Goal: Register for event/course

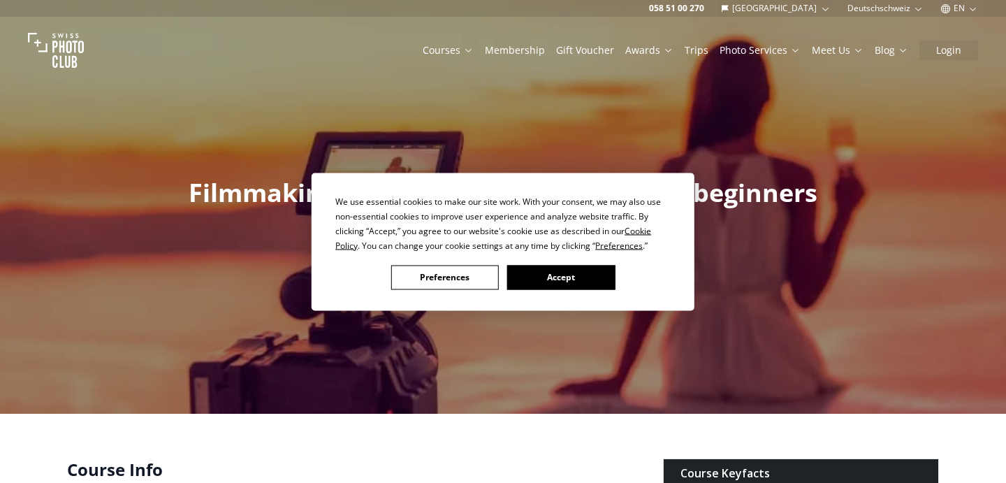
click at [475, 275] on button "Preferences" at bounding box center [445, 277] width 108 height 24
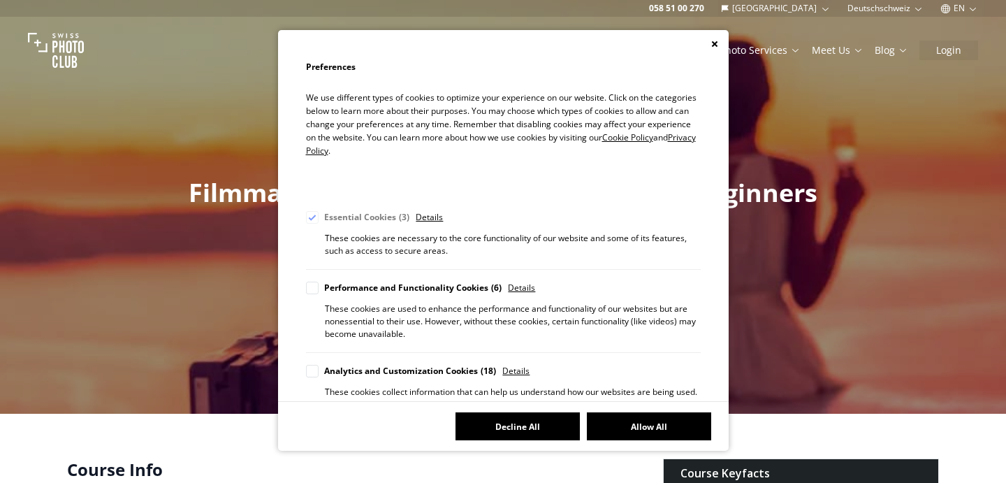
click at [500, 431] on button "Decline All" at bounding box center [518, 426] width 124 height 28
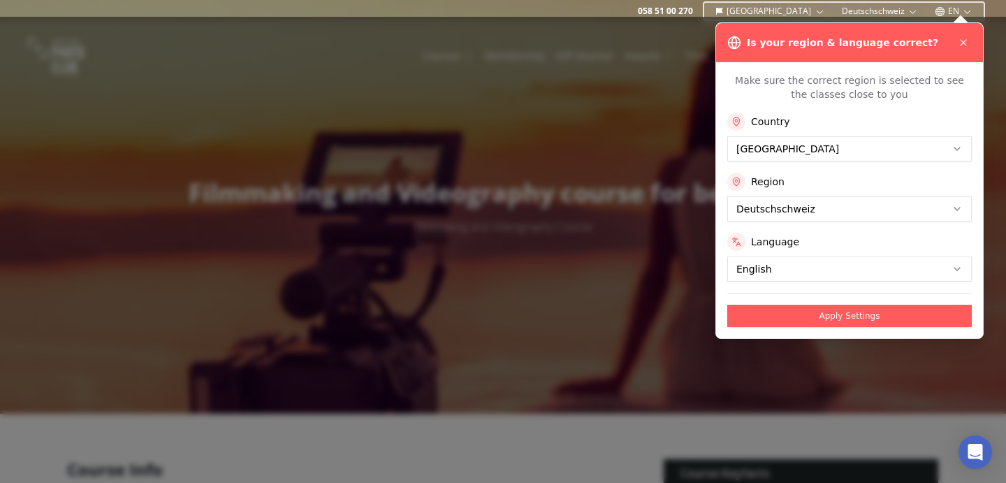
click at [967, 42] on icon at bounding box center [963, 42] width 11 height 11
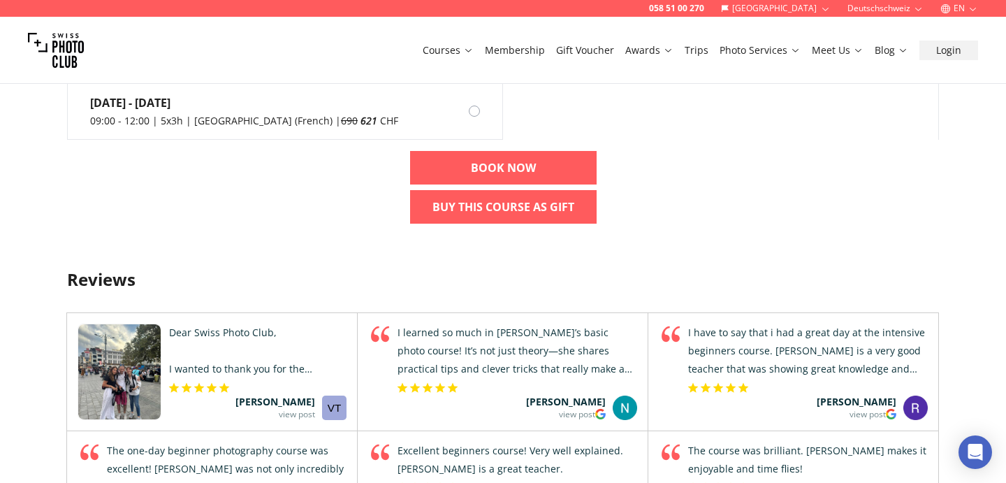
scroll to position [899, 0]
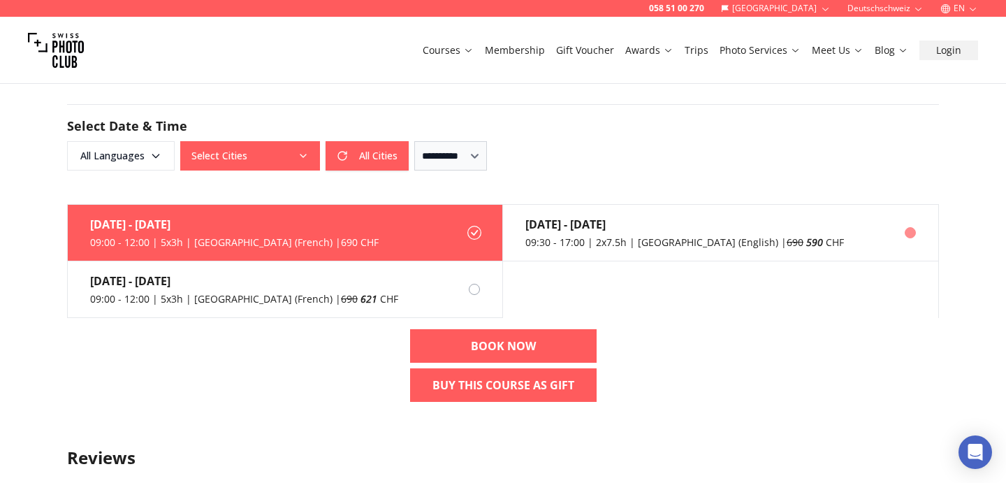
click at [634, 254] on div "[DATE] 09:30 - 17:00 | 2x7.5h | [GEOGRAPHIC_DATA] (English) | 690 590 CHF" at bounding box center [673, 233] width 341 height 56
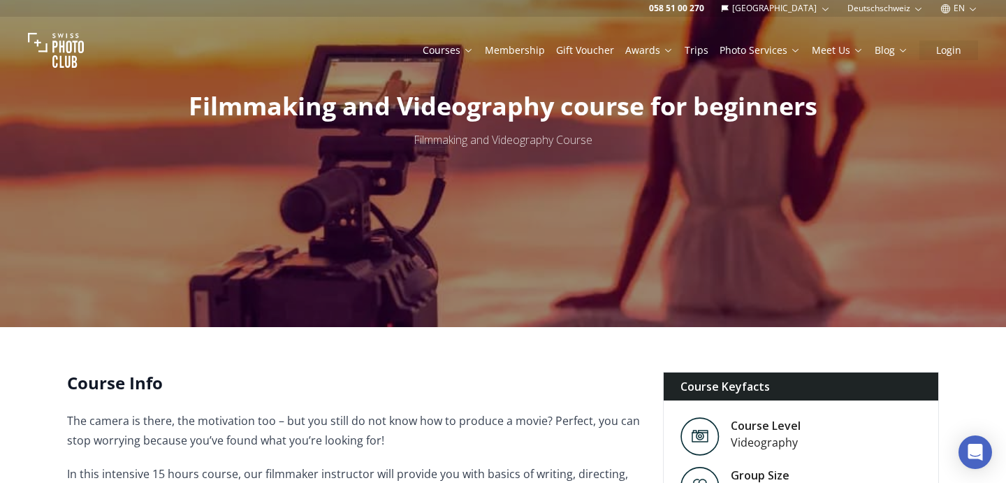
scroll to position [0, 0]
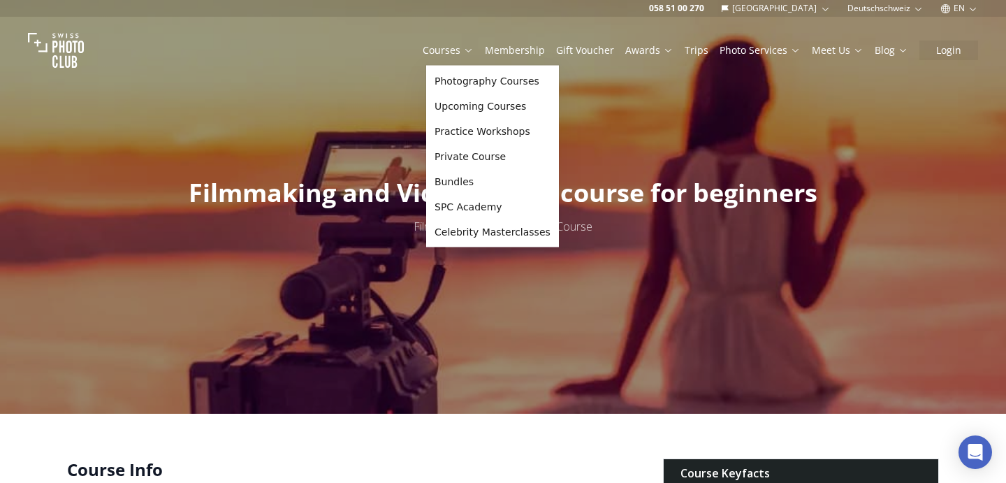
click at [474, 53] on icon at bounding box center [468, 50] width 10 height 10
